Goal: Navigation & Orientation: Find specific page/section

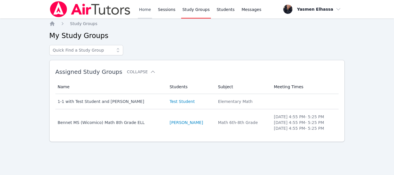
click at [142, 9] on link "Home" at bounding box center [145, 9] width 14 height 18
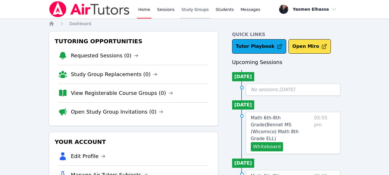
click at [188, 10] on link "Study Groups" at bounding box center [195, 9] width 30 height 18
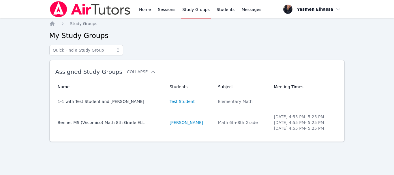
click at [99, 6] on img at bounding box center [90, 9] width 82 height 16
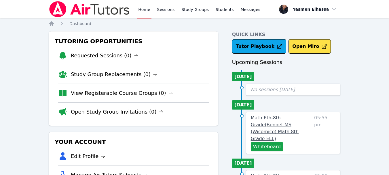
click at [275, 118] on span "Math 6th-8th Grade ( Bennet MS (Wicomico) Math 8th Grade ELL )" at bounding box center [275, 128] width 48 height 26
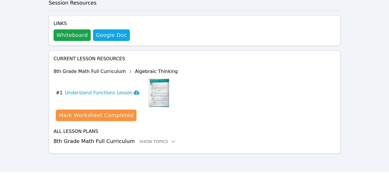
scroll to position [224, 0]
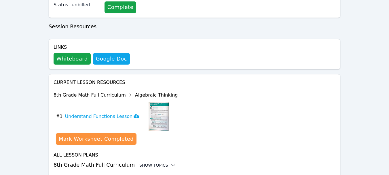
click at [155, 162] on div "Show Topics" at bounding box center [157, 165] width 37 height 6
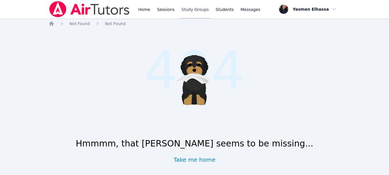
click at [194, 11] on link "Study Groups" at bounding box center [195, 9] width 30 height 18
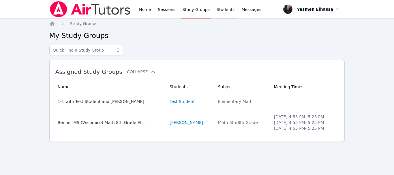
click at [217, 9] on link "Students" at bounding box center [225, 9] width 20 height 18
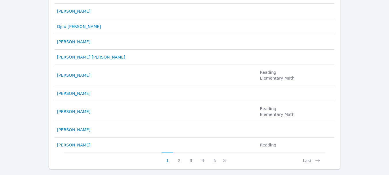
scroll to position [346, 0]
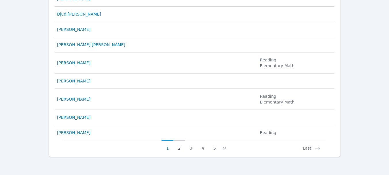
click at [181, 148] on button "2" at bounding box center [180, 145] width 12 height 11
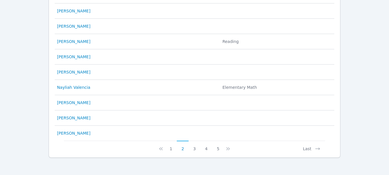
scroll to position [323, 0]
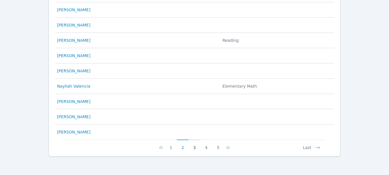
click at [196, 147] on button "3" at bounding box center [195, 144] width 12 height 11
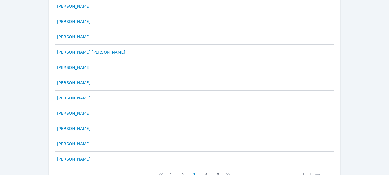
scroll to position [329, 0]
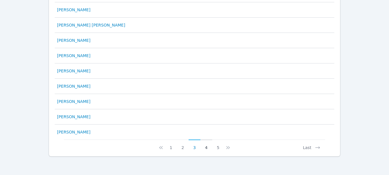
click at [204, 146] on button "4" at bounding box center [207, 144] width 12 height 11
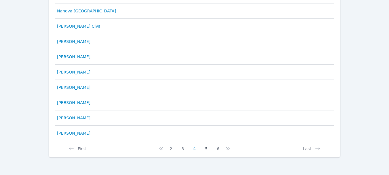
scroll to position [323, 0]
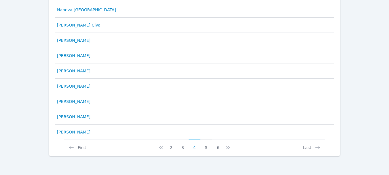
click at [207, 147] on button "5" at bounding box center [207, 144] width 12 height 11
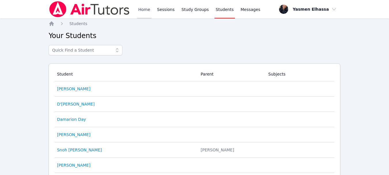
click at [147, 5] on link "Home" at bounding box center [144, 9] width 14 height 18
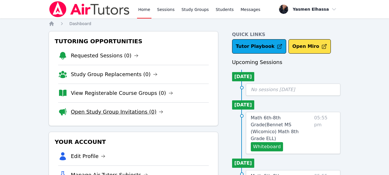
click at [124, 112] on link "Open Study Group Invitations (0)" at bounding box center [117, 112] width 93 height 8
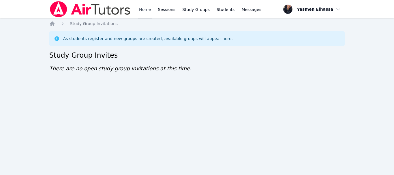
click at [148, 7] on link "Home" at bounding box center [145, 9] width 14 height 18
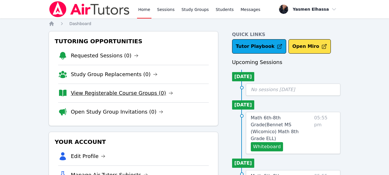
click at [119, 92] on link "View Registerable Course Groups (0)" at bounding box center [122, 93] width 102 height 8
